Goal: Transaction & Acquisition: Purchase product/service

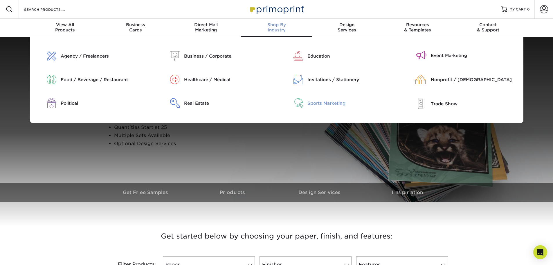
click at [319, 101] on div "Sports Marketing" at bounding box center [352, 103] width 88 height 6
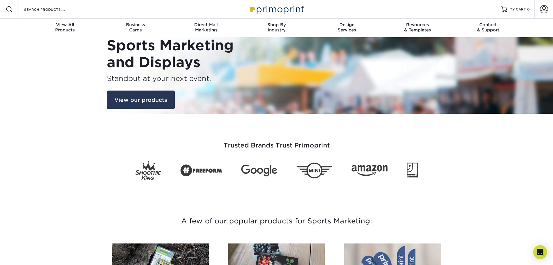
click at [145, 101] on link "View our products" at bounding box center [141, 99] width 68 height 19
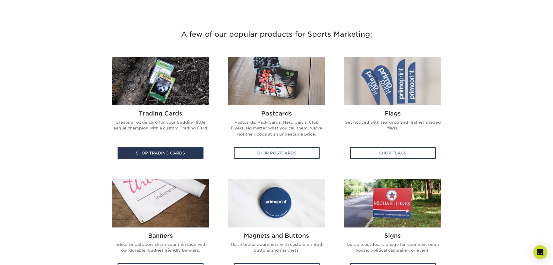
scroll to position [187, 0]
click at [178, 150] on div "Shop Trading Cards" at bounding box center [161, 152] width 86 height 12
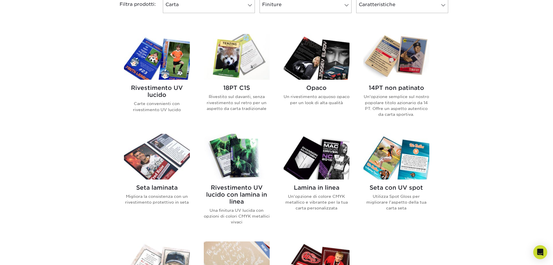
scroll to position [250, 0]
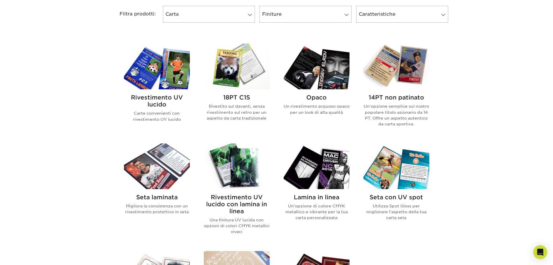
click at [230, 70] on img at bounding box center [237, 67] width 66 height 46
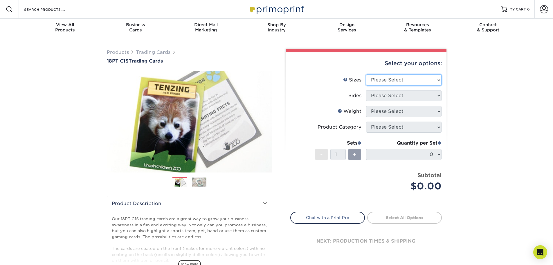
click at [407, 84] on select "Please Select 2.5" x 3.5"" at bounding box center [404, 79] width 76 height 11
select select "2.50x3.50"
click at [366, 74] on select "Please Select 2.5" x 3.5"" at bounding box center [404, 79] width 76 height 11
click at [390, 80] on select "Please Select 2.5" x 3.5"" at bounding box center [404, 79] width 76 height 11
click at [413, 78] on select "Please Select 2.5" x 3.5"" at bounding box center [404, 79] width 76 height 11
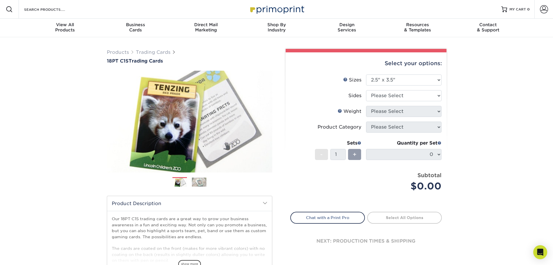
drag, startPoint x: 455, startPoint y: 81, endPoint x: 447, endPoint y: 83, distance: 8.3
click at [455, 81] on div "Products Trading Cards 18PT C1S Trading Cards Previous Next show more" at bounding box center [276, 189] width 553 height 304
click at [406, 92] on select "Please Select Print Both Sides Print Front Only" at bounding box center [404, 95] width 76 height 11
select select "32d3c223-f82c-492b-b915-ba065a00862f"
click at [366, 90] on select "Please Select Print Both Sides Print Front Only" at bounding box center [404, 95] width 76 height 11
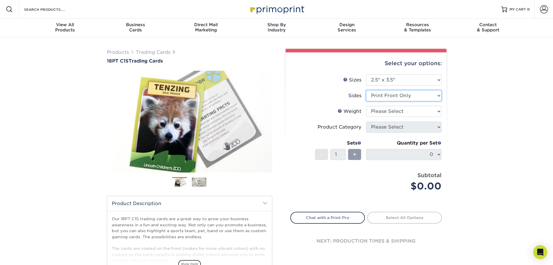
click at [408, 99] on select "Please Select Print Both Sides Print Front Only" at bounding box center [404, 95] width 76 height 11
click at [476, 97] on div "Products Trading Cards 18PT C1S Trading Cards Previous Next show more" at bounding box center [276, 189] width 553 height 304
click at [399, 110] on select "Please Select 18PT C1S" at bounding box center [404, 111] width 76 height 11
click at [366, 106] on select "Please Select 18PT C1S" at bounding box center [404, 111] width 76 height 11
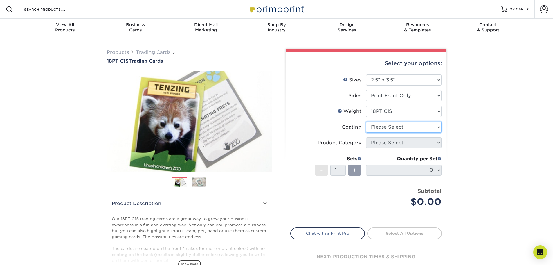
click at [402, 126] on select at bounding box center [404, 126] width 76 height 11
click at [405, 111] on select "Please Select 18PT C1S" at bounding box center [404, 111] width 76 height 11
click at [366, 106] on select "Please Select 18PT C1S" at bounding box center [404, 111] width 76 height 11
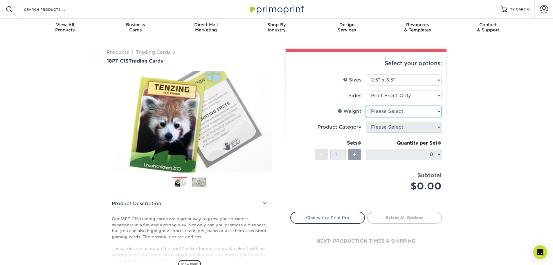
click at [395, 113] on select "Please Select 18PT C1S" at bounding box center [404, 111] width 76 height 11
select select "18PTC1S"
click at [366, 106] on select "Please Select 18PT C1S" at bounding box center [404, 111] width 76 height 11
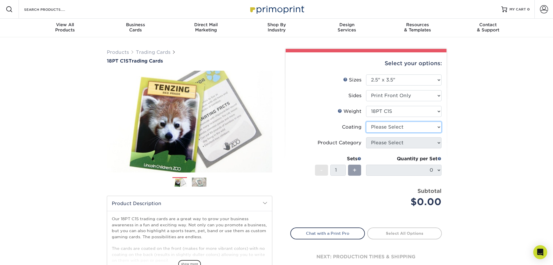
click at [385, 130] on select at bounding box center [404, 126] width 76 height 11
click at [366, 121] on select at bounding box center [404, 126] width 76 height 11
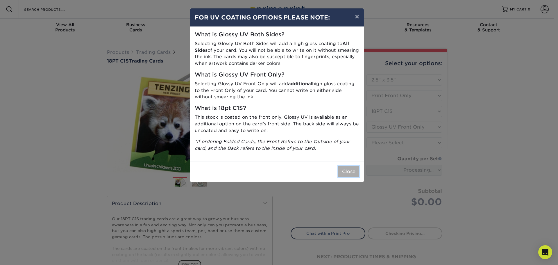
click at [348, 172] on button "Close" at bounding box center [348, 171] width 21 height 11
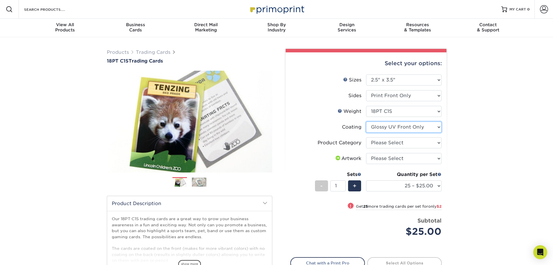
click at [402, 128] on select at bounding box center [404, 126] width 76 height 11
select select "-1"
click at [366, 121] on select at bounding box center [404, 126] width 76 height 11
select select
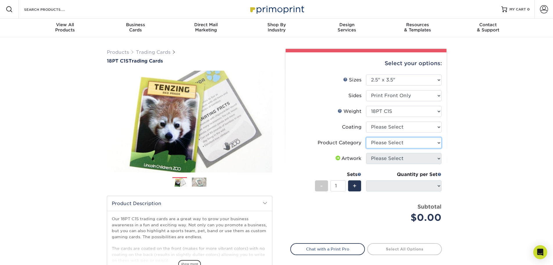
click at [401, 143] on select "Please Select Trading Cards" at bounding box center [404, 142] width 76 height 11
select select "c2f9bce9-36c2-409d-b101-c29d9d031e18"
click at [366, 137] on select "Please Select Trading Cards" at bounding box center [404, 142] width 76 height 11
click at [397, 158] on select "Please Select I will upload files I need a design - $100" at bounding box center [404, 158] width 76 height 11
select select "upload"
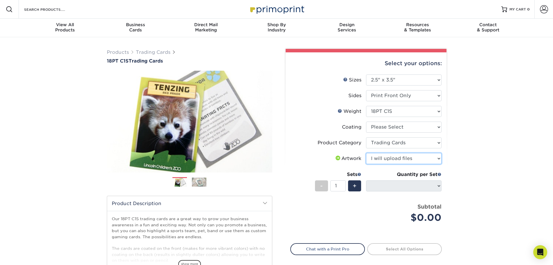
click at [366, 153] on select "Please Select I will upload files I need a design - $100" at bounding box center [404, 158] width 76 height 11
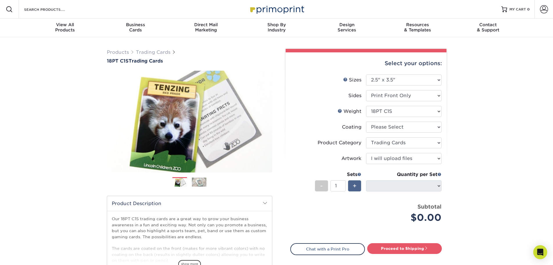
click at [354, 185] on span "+" at bounding box center [355, 185] width 4 height 9
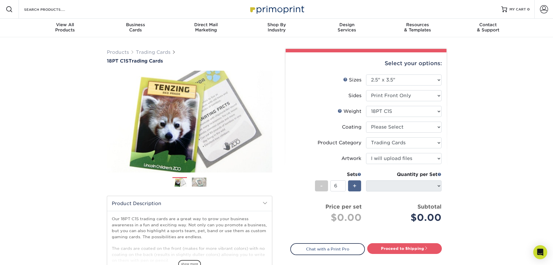
click at [354, 185] on span "+" at bounding box center [355, 185] width 4 height 9
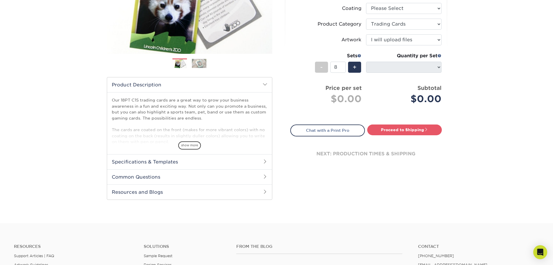
scroll to position [29, 0]
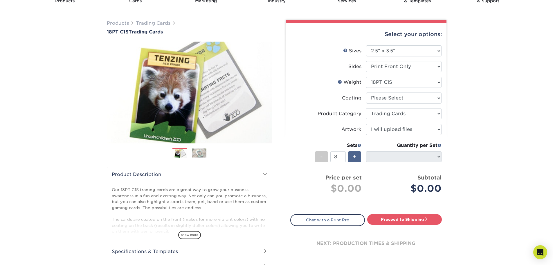
click at [351, 159] on div "+" at bounding box center [354, 156] width 13 height 11
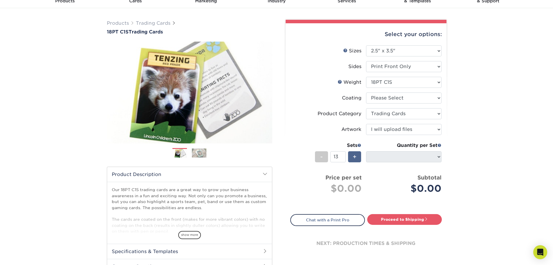
click at [351, 159] on div "+" at bounding box center [354, 156] width 13 height 11
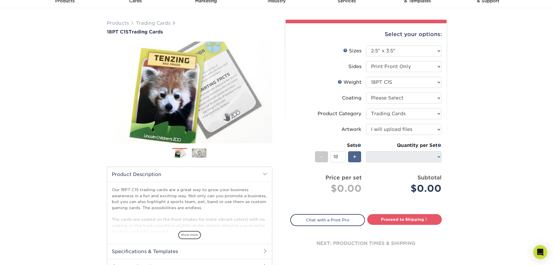
click at [351, 159] on div "+" at bounding box center [354, 156] width 13 height 11
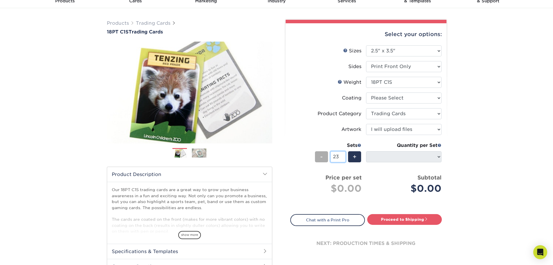
drag, startPoint x: 339, startPoint y: 157, endPoint x: 318, endPoint y: 157, distance: 20.9
click at [318, 157] on div "- 23 +" at bounding box center [338, 157] width 46 height 13
type input "50"
click at [482, 149] on div "Products Trading Cards 18PT C1S Trading Cards Previous Next show more" at bounding box center [276, 160] width 553 height 304
click at [438, 144] on span at bounding box center [440, 145] width 4 height 4
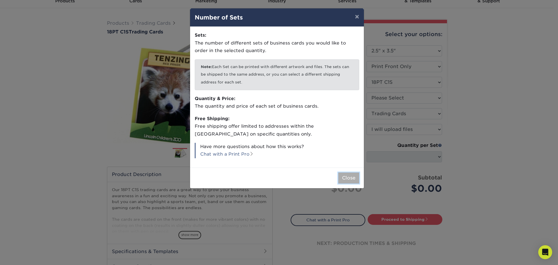
click at [347, 178] on button "Close" at bounding box center [348, 177] width 21 height 11
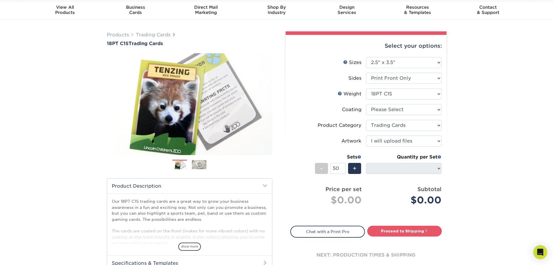
scroll to position [0, 0]
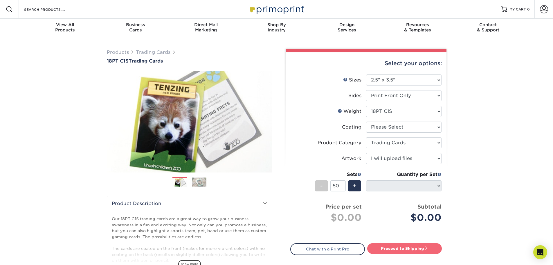
click at [407, 246] on link "Proceed to Shipping" at bounding box center [405, 248] width 75 height 10
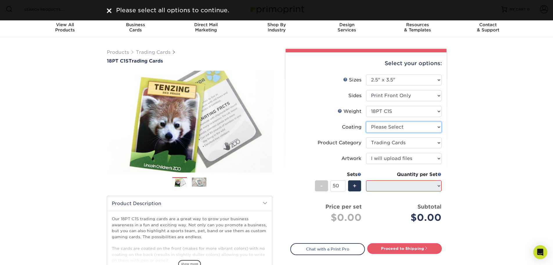
click at [403, 127] on select at bounding box center [404, 126] width 76 height 11
select select "1e8116af-acfc-44b1-83dc-8181aa338834"
click at [366, 121] on select at bounding box center [404, 126] width 76 height 11
select select "-1"
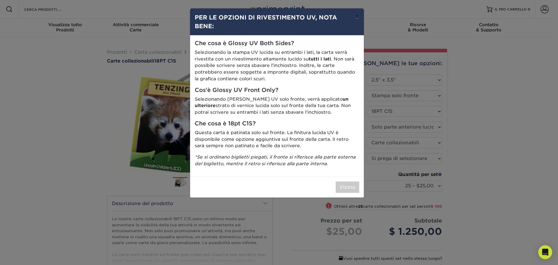
click at [356, 17] on font "×" at bounding box center [357, 16] width 4 height 8
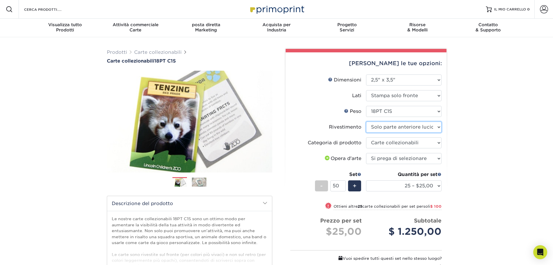
click at [420, 131] on select at bounding box center [404, 126] width 76 height 11
select select "3e7618de-abca-4bda-9f97-8b9129e913d8"
click at [366, 121] on select at bounding box center [404, 126] width 76 height 11
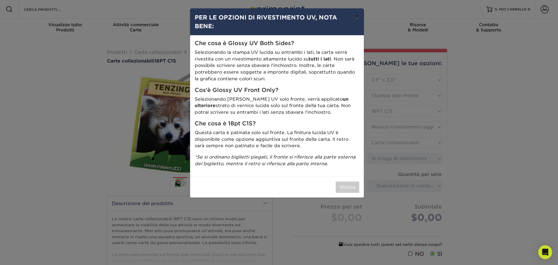
click at [358, 16] on font "×" at bounding box center [357, 16] width 4 height 8
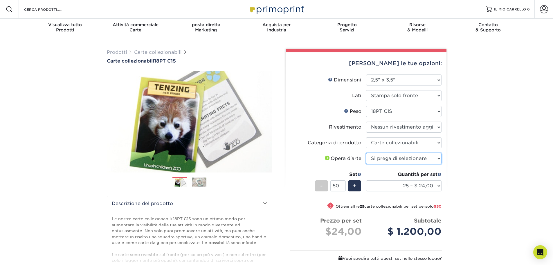
click at [404, 159] on select "Si prega di selezionare Caricherò i file Ho bisogno di un design - $ 100" at bounding box center [404, 158] width 76 height 11
select select "upload"
click at [366, 153] on select "Si prega di selezionare Caricherò i file Ho bisogno di un design - $ 100" at bounding box center [404, 158] width 76 height 11
click at [462, 149] on div "Prodotti Carte collezionabili Carte collezionabili 18PT C1S Precedente" at bounding box center [276, 195] width 553 height 317
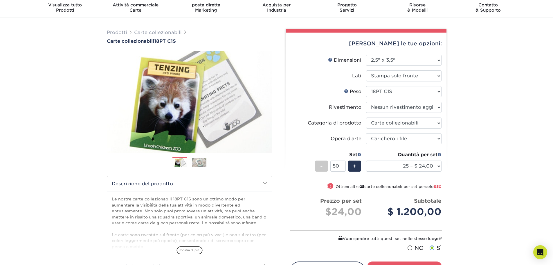
scroll to position [29, 0]
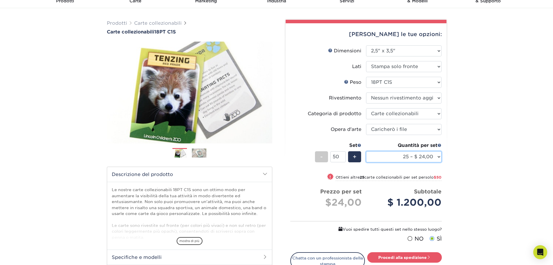
click at [435, 156] on select "25 – $ 24,00 50 – $25,00 75 – $25,00 100 – $ 35,00 250 – $45,00 500 – $55,00 10…" at bounding box center [404, 156] width 76 height 11
click at [366, 151] on select "25 – $ 24,00 50 – $25,00 75 – $25,00 100 – $ 35,00 250 – $45,00 500 – $55,00 10…" at bounding box center [404, 156] width 76 height 11
drag, startPoint x: 338, startPoint y: 156, endPoint x: 318, endPoint y: 156, distance: 20.6
click at [318, 156] on div "- 50 +" at bounding box center [338, 157] width 46 height 13
type input "25"
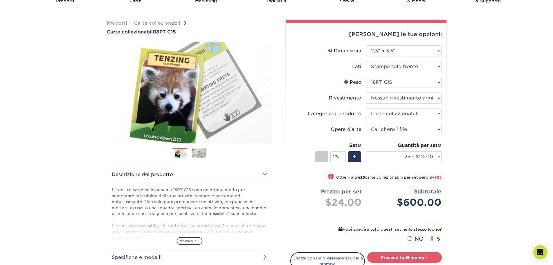
click at [532, 154] on div "Prodotti Carte collezionabili Carte collezionabili 18PT C1S Precedente" at bounding box center [276, 166] width 553 height 317
